Goal: Navigation & Orientation: Find specific page/section

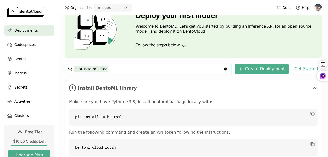
scroll to position [51, 0]
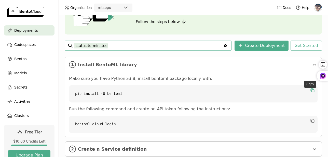
click at [310, 89] on icon "button" at bounding box center [312, 90] width 5 height 5
click at [321, 123] on div "Deployments Deploy your first model Welcome to BentoML! Let’s get you started b…" at bounding box center [193, 86] width 269 height 142
click at [310, 121] on icon "button" at bounding box center [312, 121] width 5 height 5
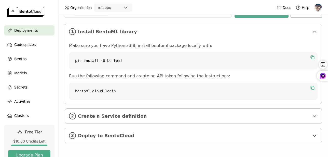
scroll to position [88, 0]
click at [320, 103] on div "Deployments Deploy your first model Welcome to BentoML! Let’s get you started b…" at bounding box center [193, 86] width 269 height 142
click at [312, 113] on icon at bounding box center [314, 116] width 6 height 6
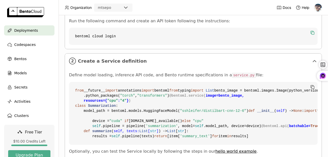
scroll to position [164, 0]
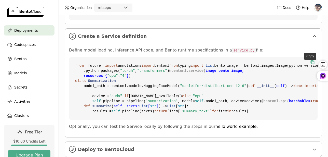
click at [310, 63] on icon "button" at bounding box center [312, 62] width 5 height 5
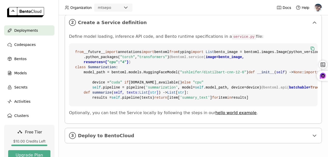
scroll to position [273, 0]
click at [311, 133] on icon at bounding box center [314, 136] width 6 height 6
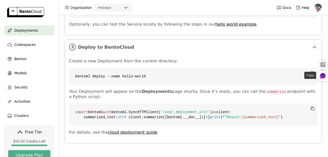
scroll to position [350, 0]
click at [310, 76] on icon "button" at bounding box center [312, 72] width 5 height 5
click at [320, 122] on div "Deployments Deploy your first model Welcome to BentoML! Let’s get you started b…" at bounding box center [193, 86] width 269 height 142
click at [310, 106] on icon "button" at bounding box center [312, 108] width 5 height 5
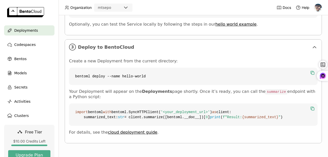
scroll to position [327, 0]
